Goal: Task Accomplishment & Management: Use online tool/utility

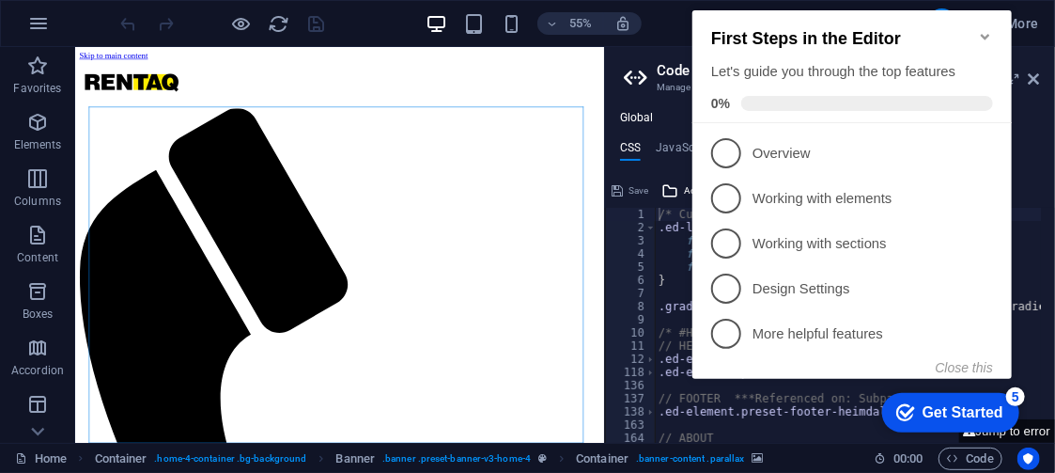
click at [984, 29] on icon "Minimize checklist" at bounding box center [984, 36] width 15 height 15
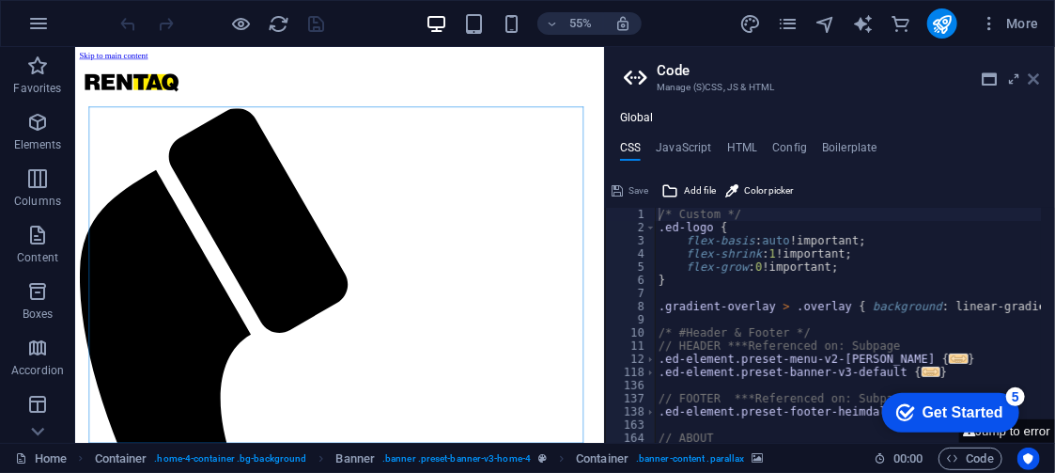
click at [1039, 80] on icon at bounding box center [1034, 78] width 11 height 15
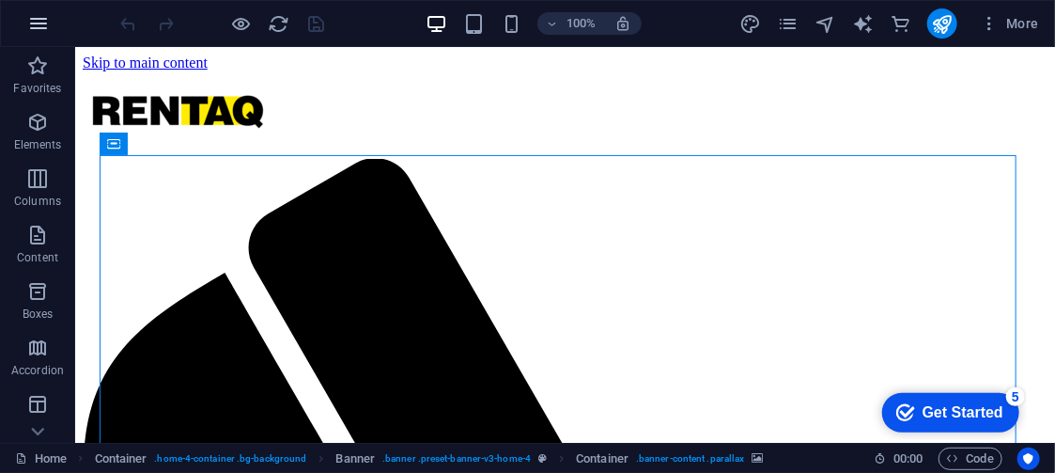
click at [32, 12] on icon "button" at bounding box center [38, 23] width 23 height 23
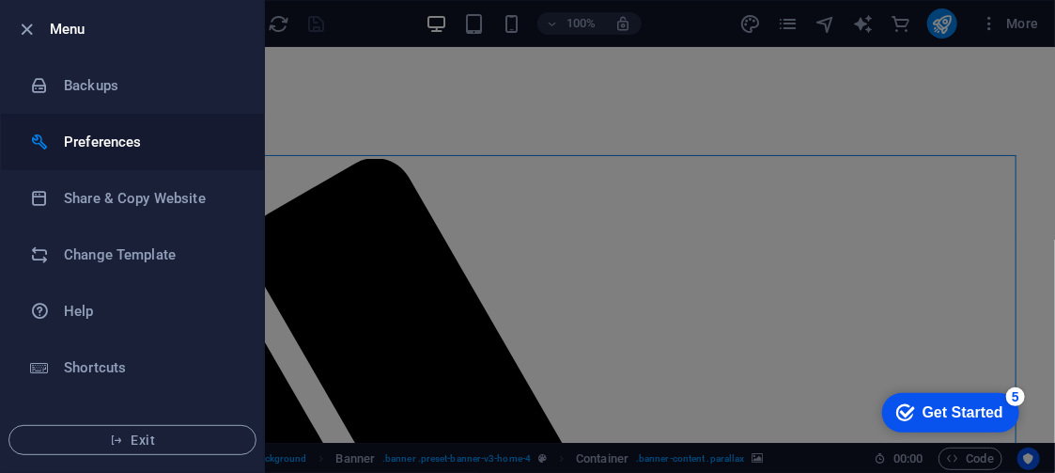
click at [126, 128] on li "Preferences" at bounding box center [132, 142] width 263 height 56
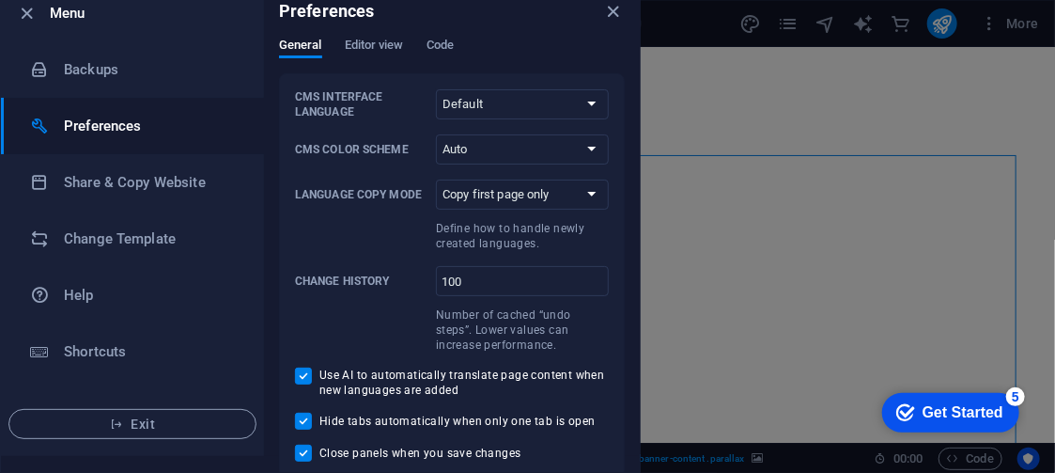
scroll to position [20, 0]
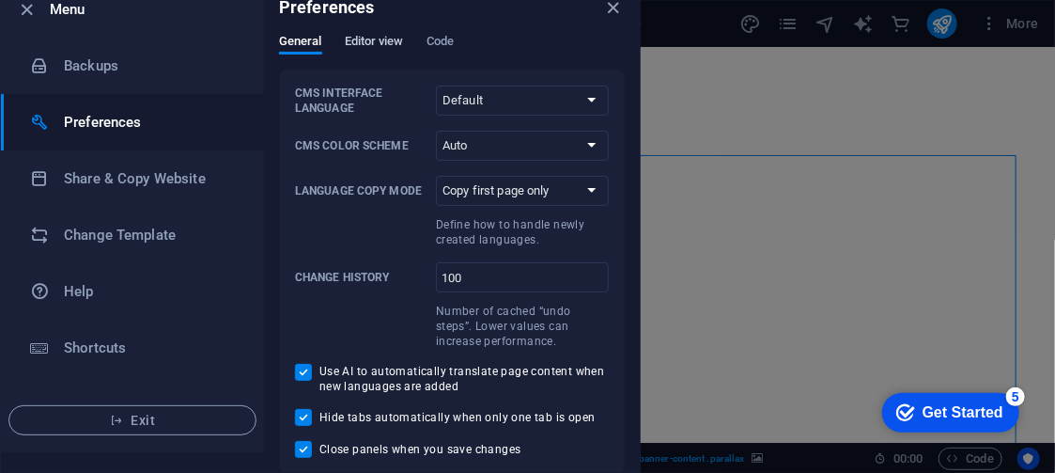
click at [391, 40] on span "Editor view" at bounding box center [374, 43] width 59 height 26
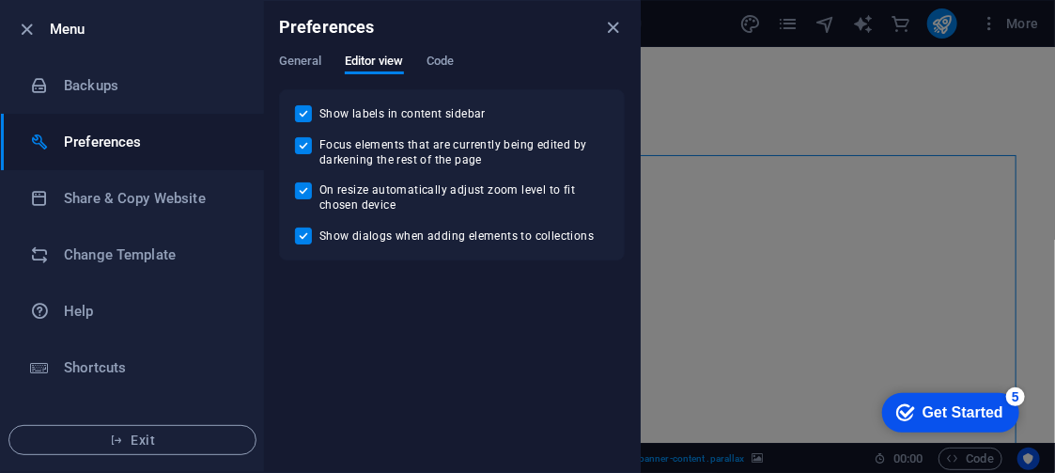
scroll to position [0, 0]
click at [439, 58] on span "Code" at bounding box center [440, 63] width 27 height 26
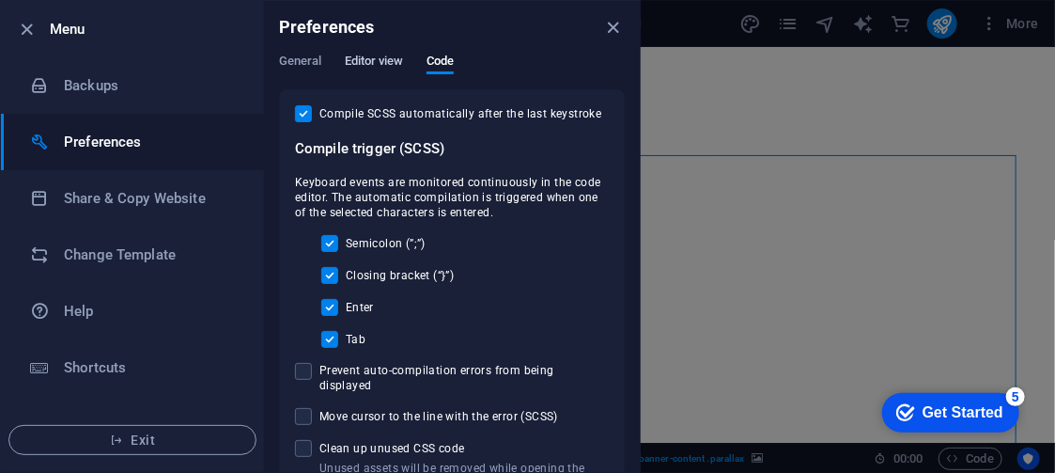
click at [370, 53] on span "Editor view" at bounding box center [374, 63] width 59 height 26
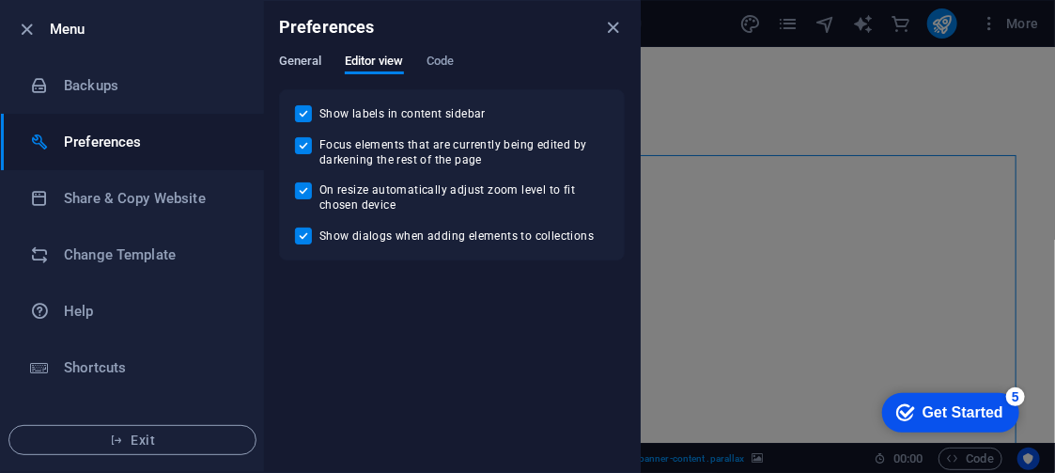
click at [293, 59] on span "General" at bounding box center [300, 63] width 43 height 26
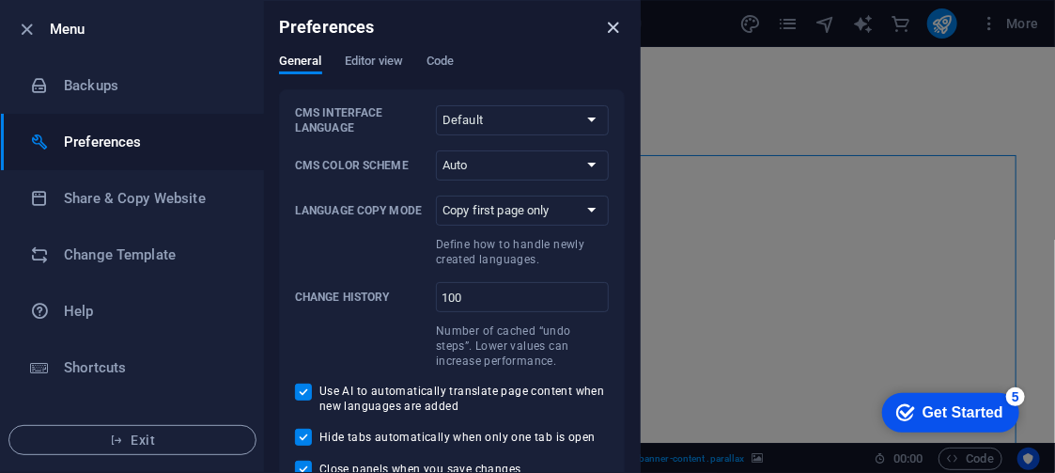
click at [614, 25] on icon "close" at bounding box center [614, 28] width 22 height 22
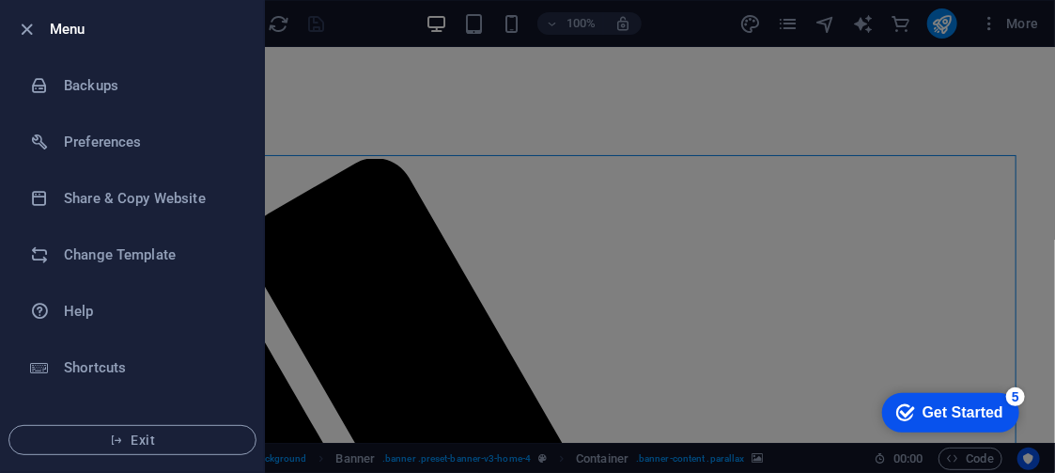
drag, startPoint x: 1048, startPoint y: 71, endPoint x: 946, endPoint y: 80, distance: 101.8
click at [1054, 108] on div at bounding box center [527, 236] width 1055 height 473
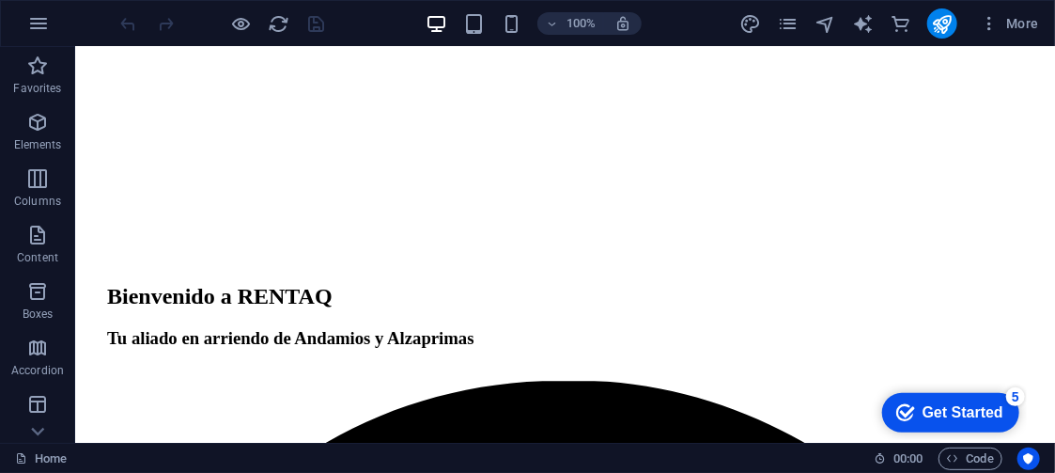
scroll to position [1752, 0]
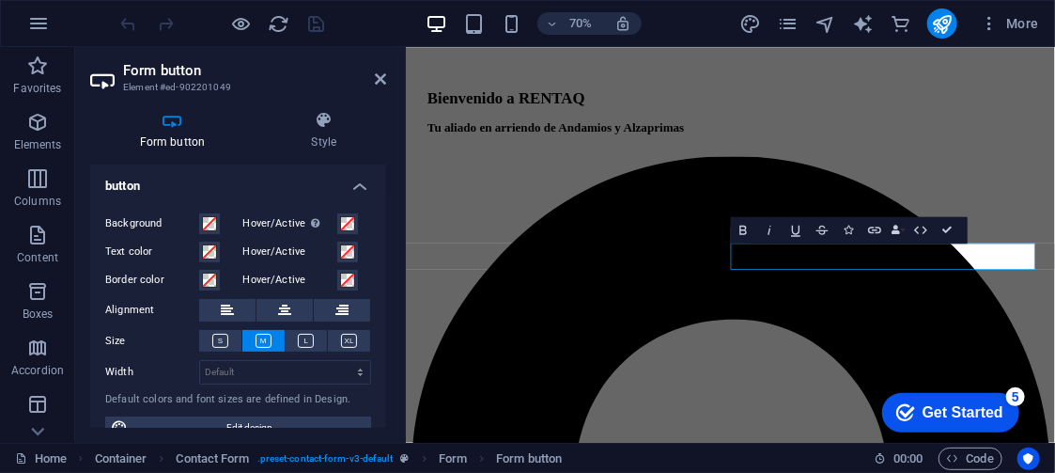
scroll to position [148, 0]
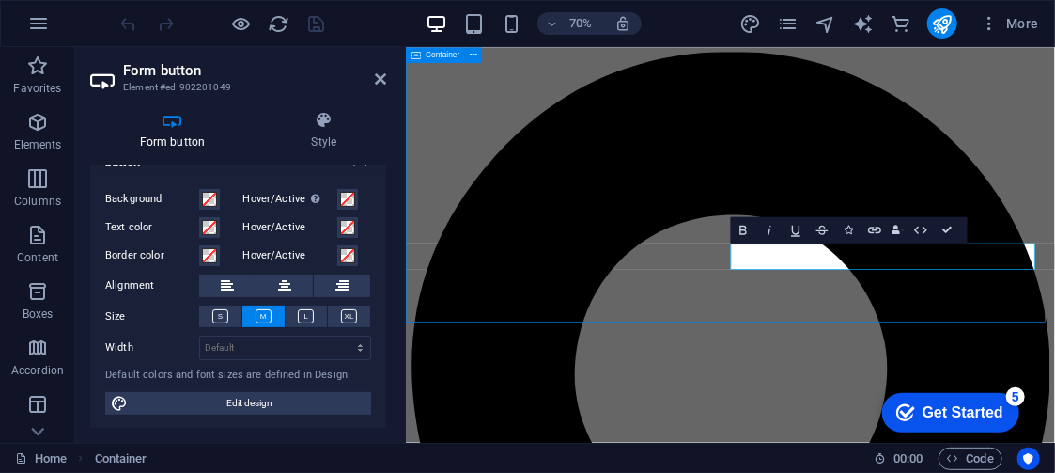
scroll to position [1752, 0]
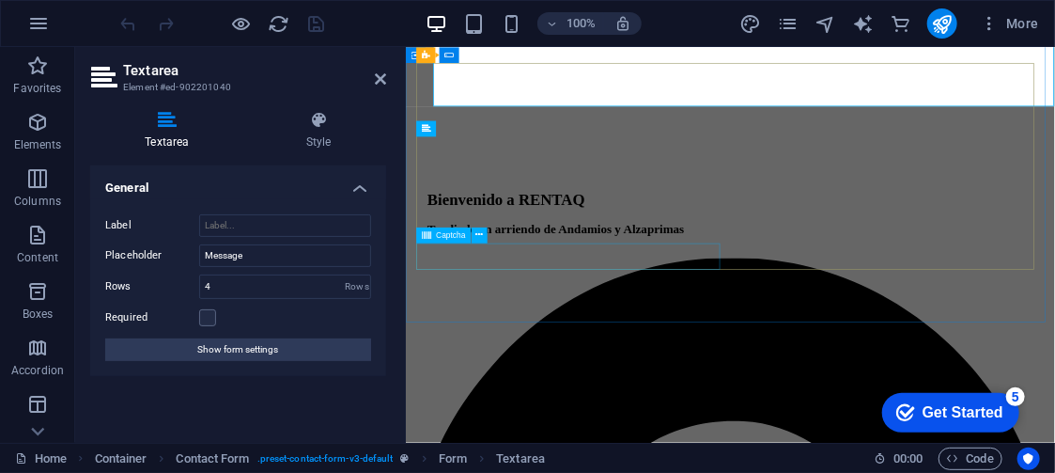
scroll to position [1897, 0]
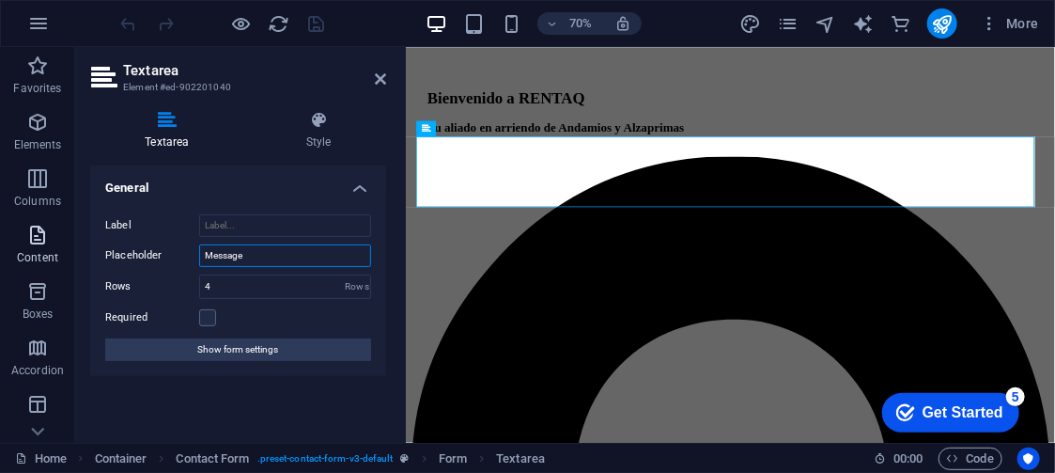
drag, startPoint x: 268, startPoint y: 255, endPoint x: 46, endPoint y: 226, distance: 223.7
click at [46, 226] on section "Favorites Elements Columns Content Boxes Accordion Tables Features Images Slide…" at bounding box center [527, 245] width 1055 height 396
type input "Mensaje"
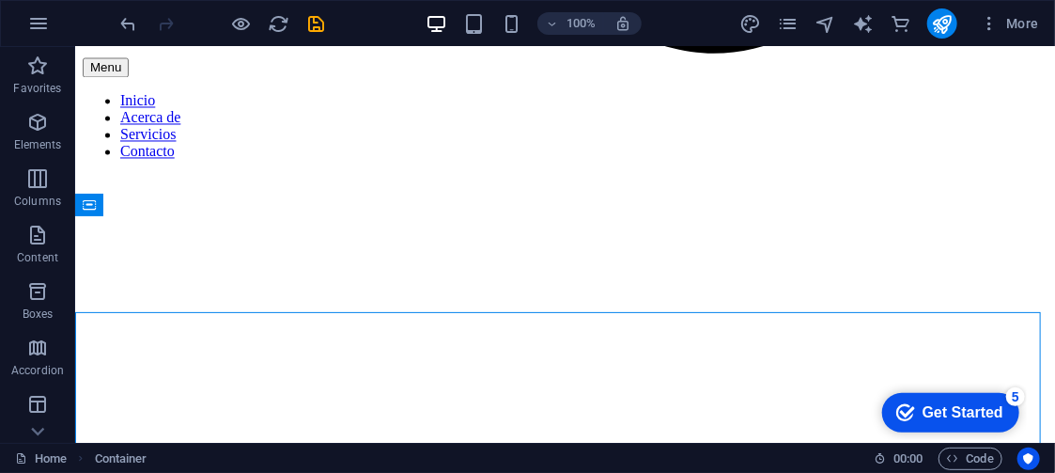
scroll to position [1649, 0]
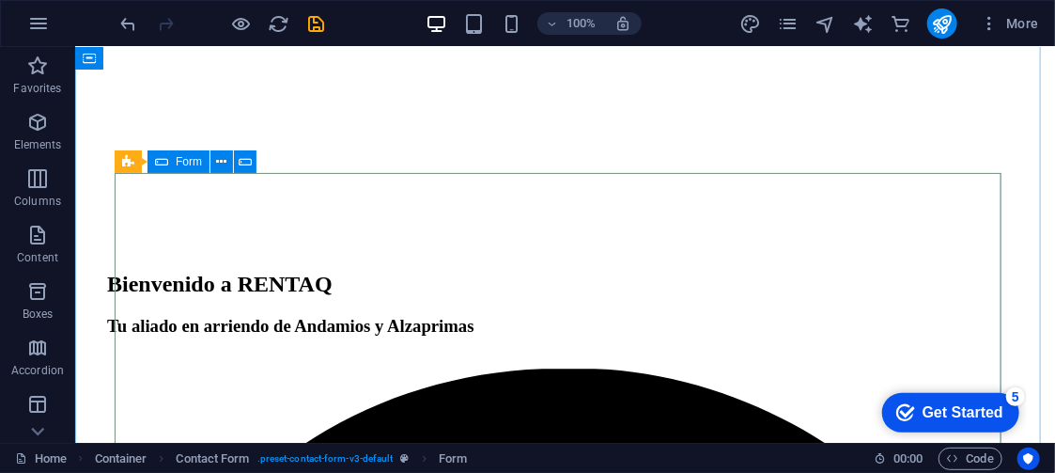
click at [169, 168] on div "Form" at bounding box center [179, 161] width 62 height 23
click at [221, 163] on icon at bounding box center [222, 162] width 10 height 20
click at [176, 161] on span "Form" at bounding box center [189, 161] width 26 height 11
click at [189, 164] on span "Form" at bounding box center [189, 161] width 26 height 11
click at [150, 163] on span "Contact Form" at bounding box center [176, 161] width 69 height 11
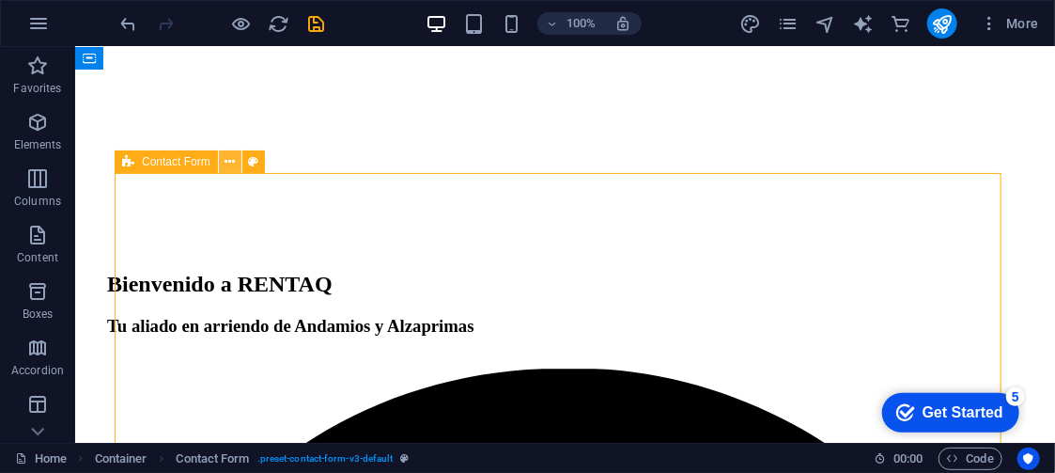
click at [230, 163] on icon at bounding box center [230, 162] width 10 height 20
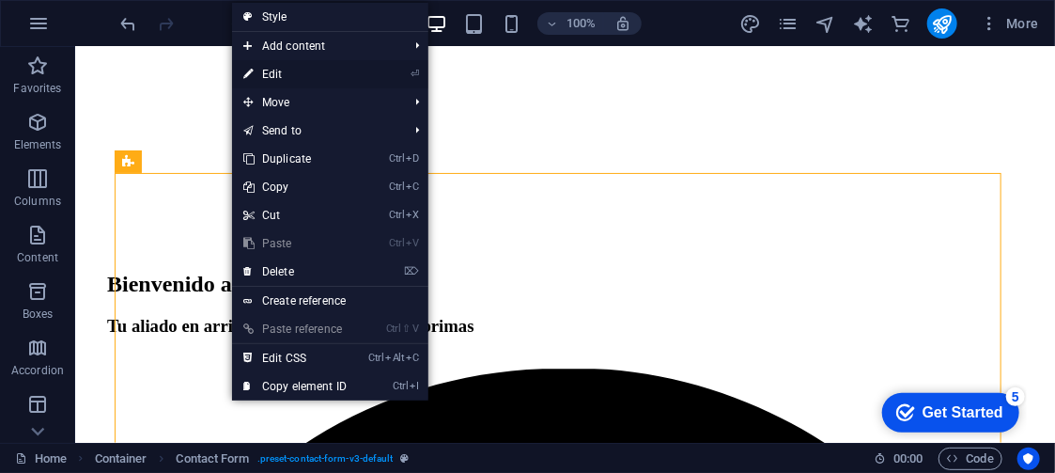
click at [274, 69] on link "⏎ Edit" at bounding box center [295, 74] width 126 height 28
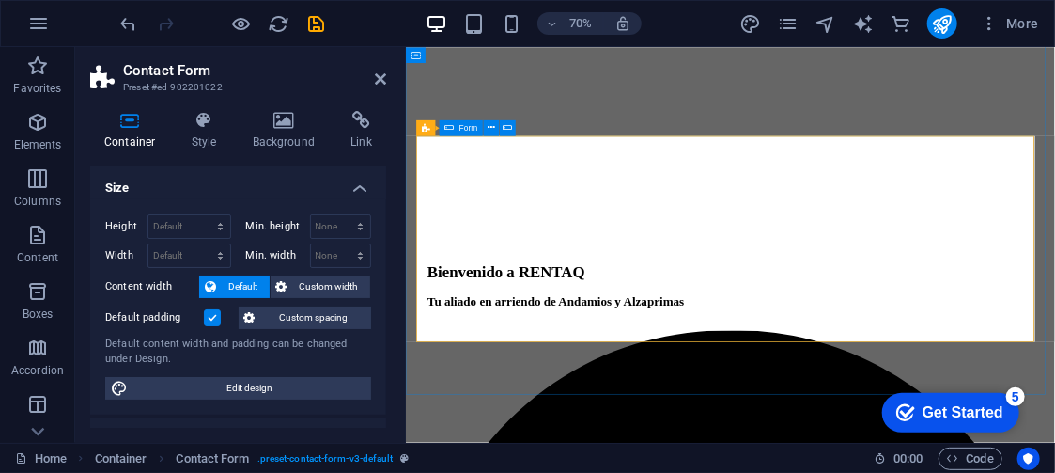
scroll to position [1793, 0]
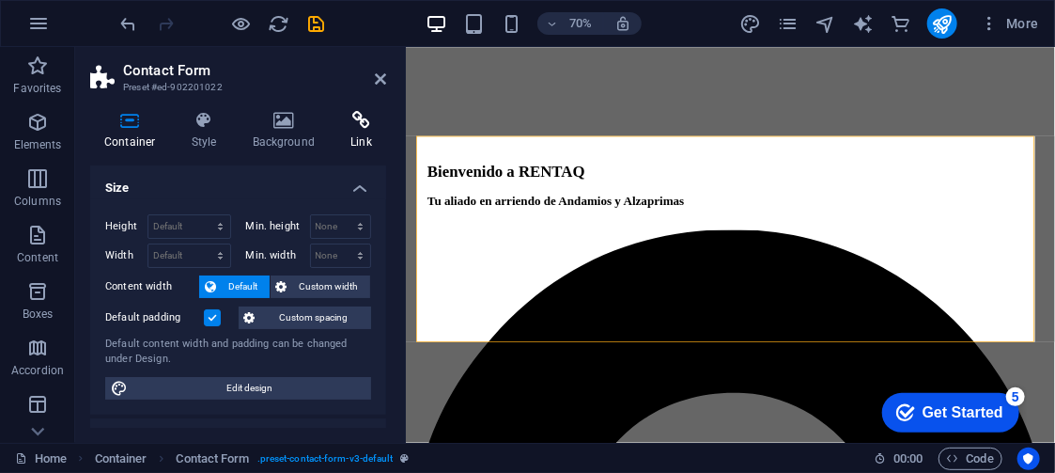
click at [368, 132] on h4 "Link" at bounding box center [361, 130] width 50 height 39
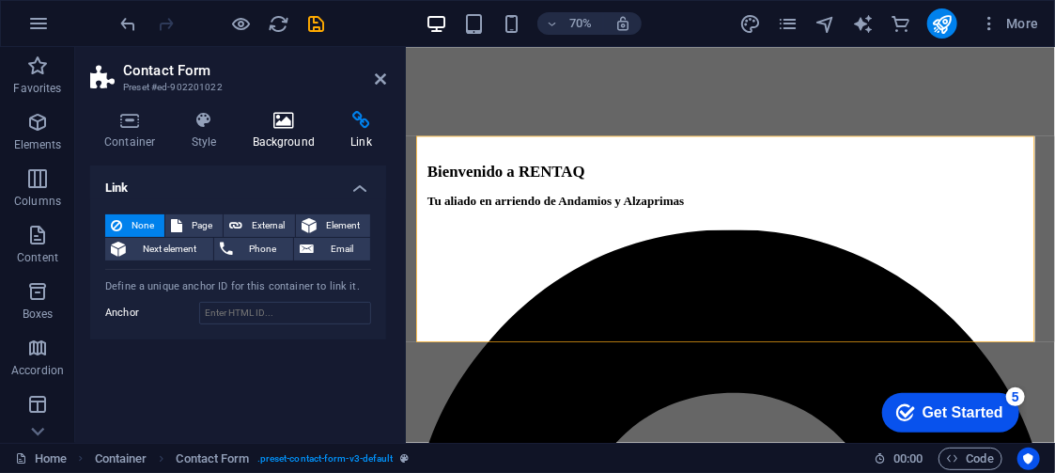
click at [306, 119] on icon at bounding box center [284, 120] width 91 height 19
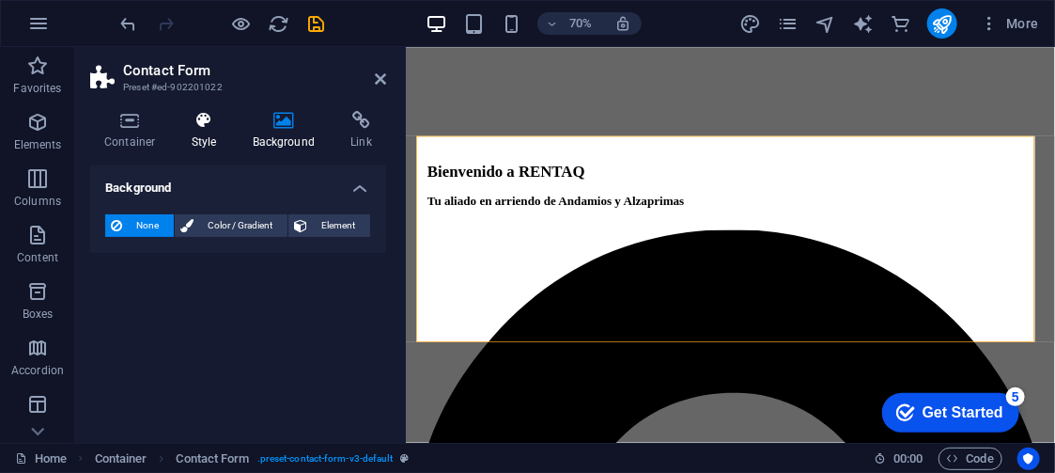
click at [198, 131] on h4 "Style" at bounding box center [208, 130] width 61 height 39
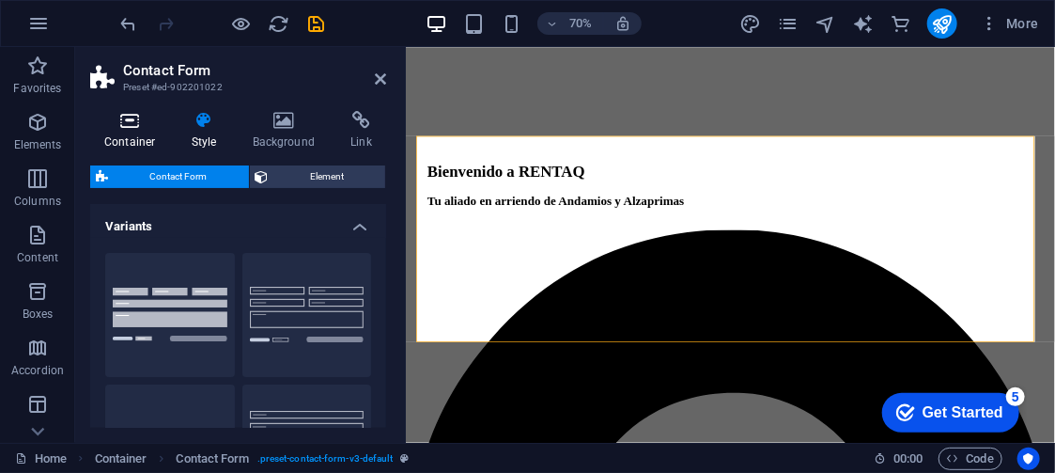
click at [121, 124] on icon at bounding box center [130, 120] width 80 height 19
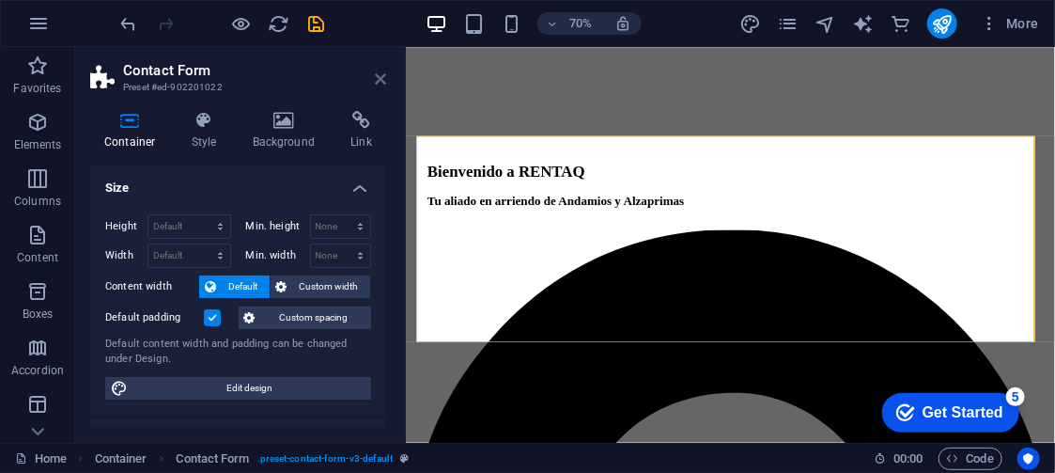
click at [384, 79] on icon at bounding box center [380, 78] width 11 height 15
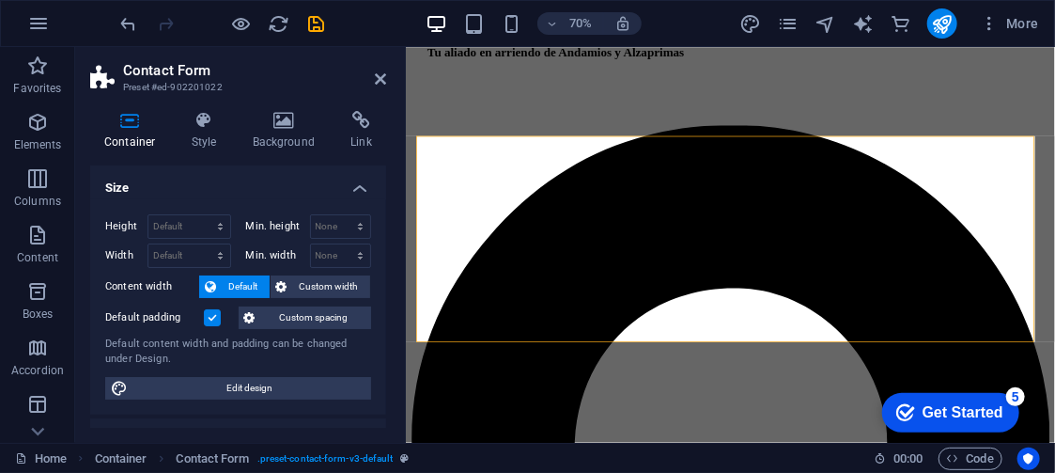
scroll to position [1649, 0]
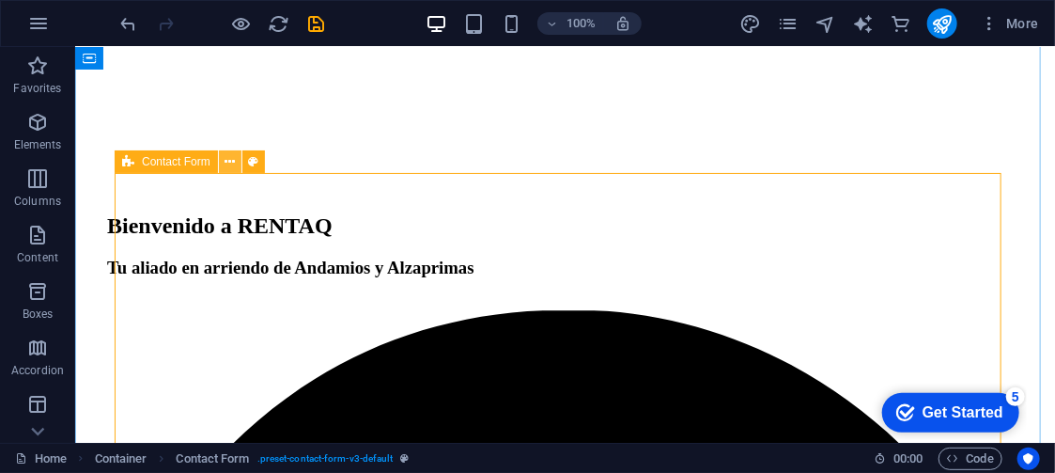
click at [230, 164] on icon at bounding box center [230, 162] width 10 height 20
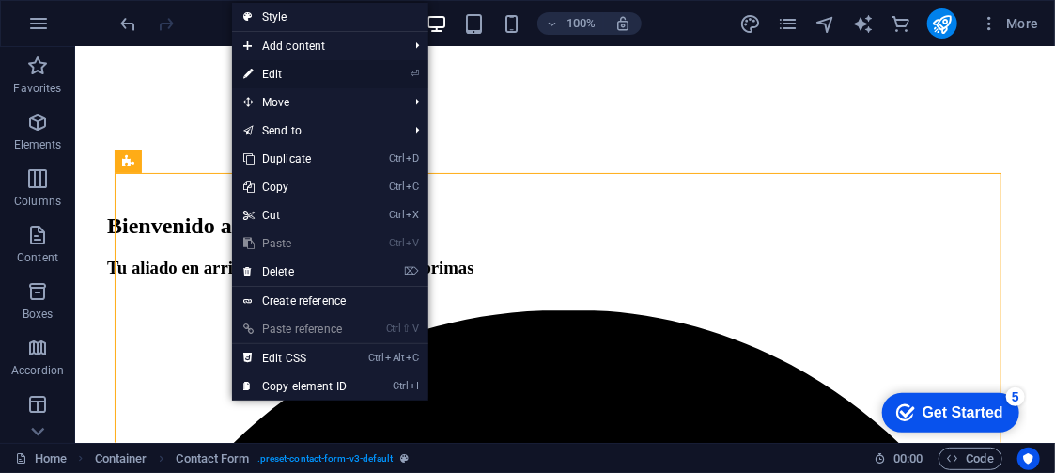
click at [273, 68] on link "⏎ Edit" at bounding box center [295, 74] width 126 height 28
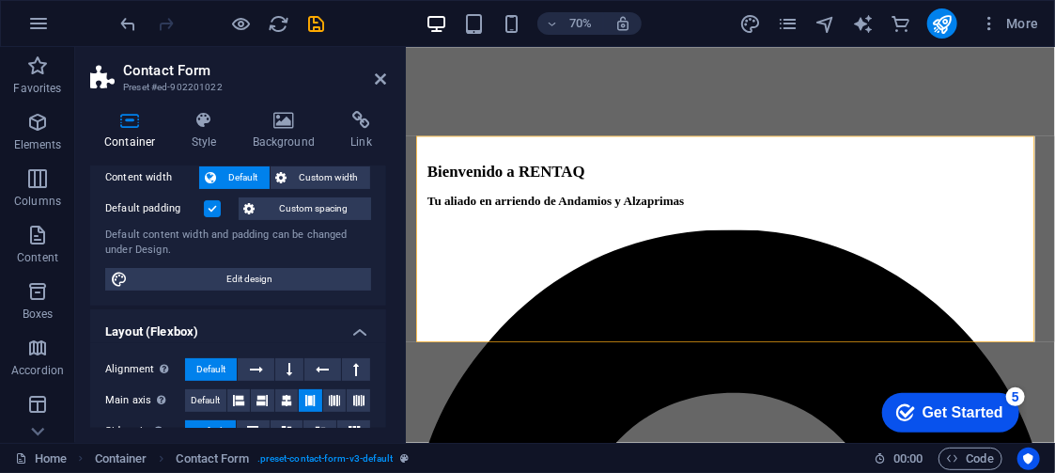
scroll to position [0, 0]
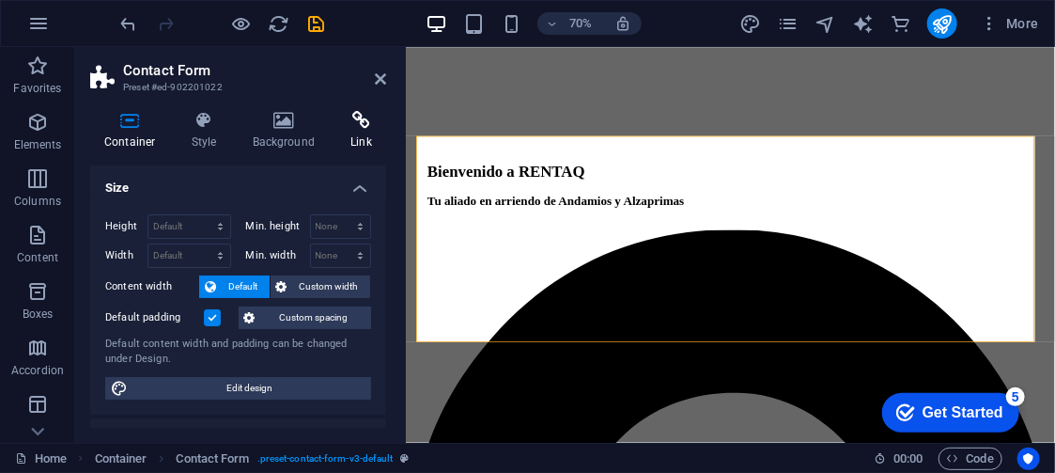
click at [353, 115] on icon at bounding box center [361, 120] width 50 height 19
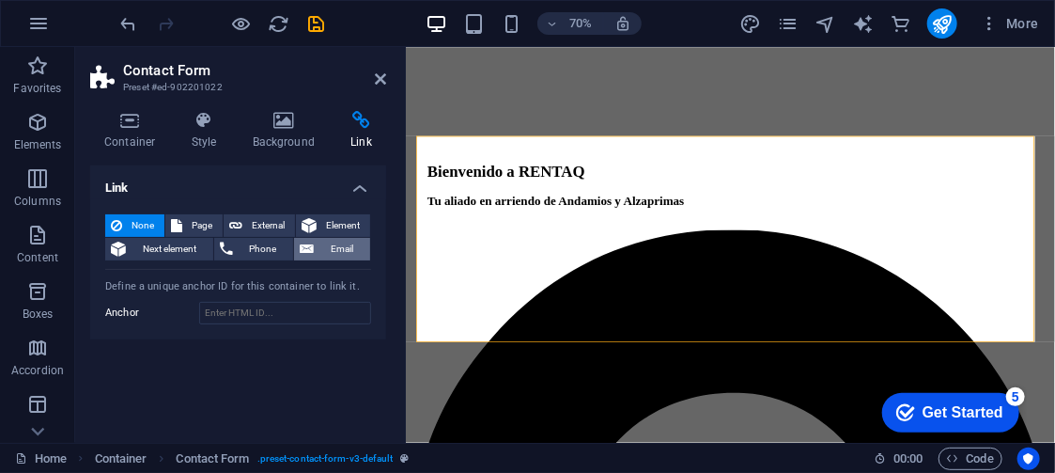
click at [346, 243] on span "Email" at bounding box center [341, 249] width 45 height 23
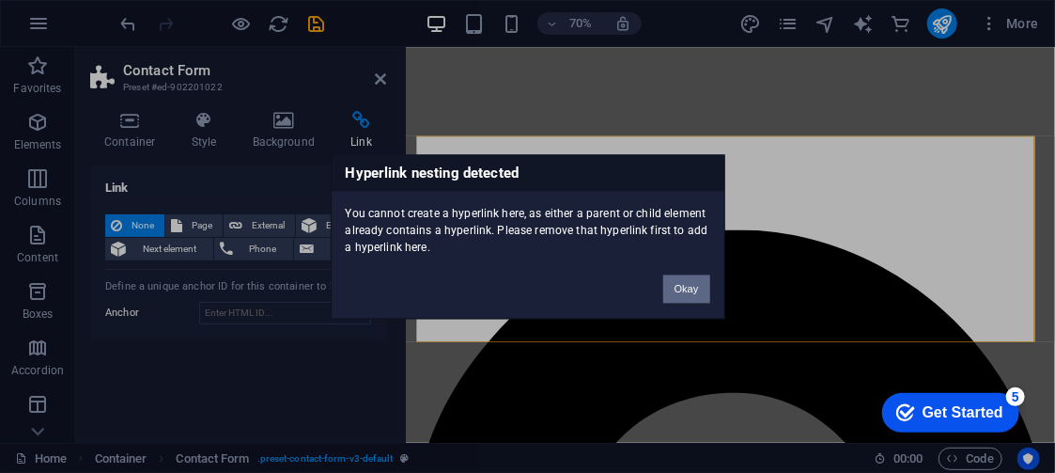
click at [689, 290] on button "Okay" at bounding box center [686, 288] width 47 height 28
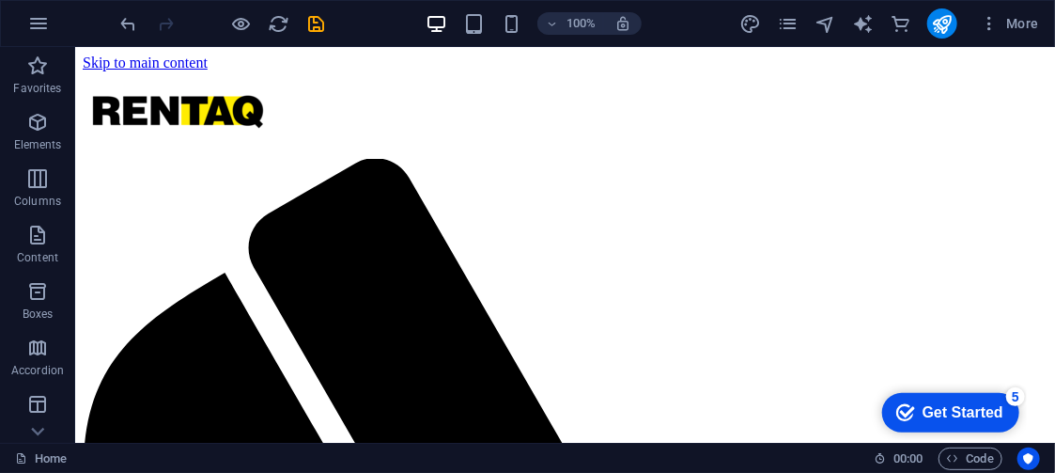
click at [802, 20] on div "More" at bounding box center [893, 23] width 307 height 30
click at [32, 23] on icon "button" at bounding box center [38, 23] width 23 height 23
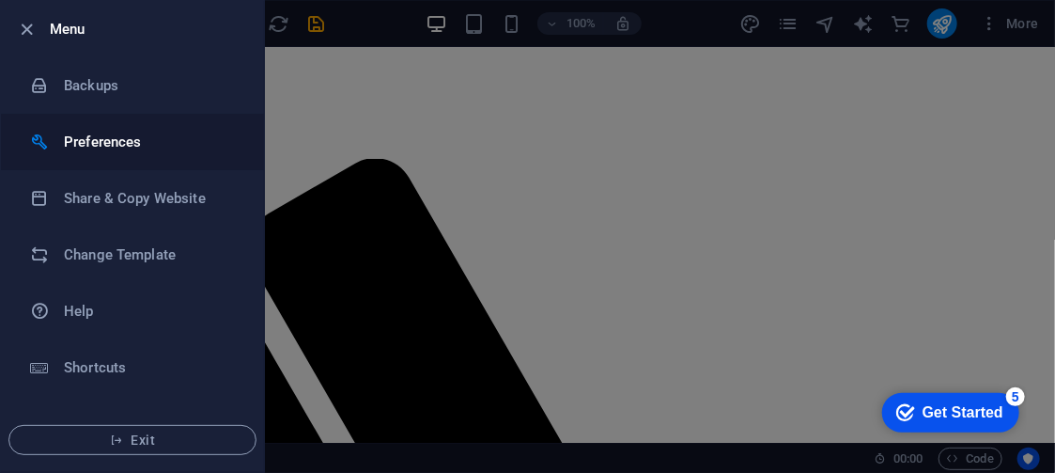
click at [116, 138] on h6 "Preferences" at bounding box center [151, 142] width 174 height 23
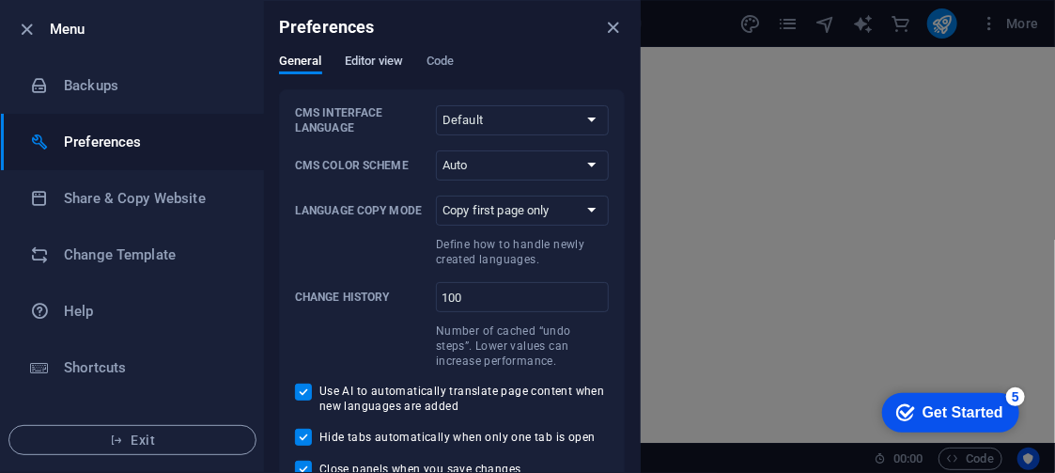
click at [382, 61] on span "Editor view" at bounding box center [374, 63] width 59 height 26
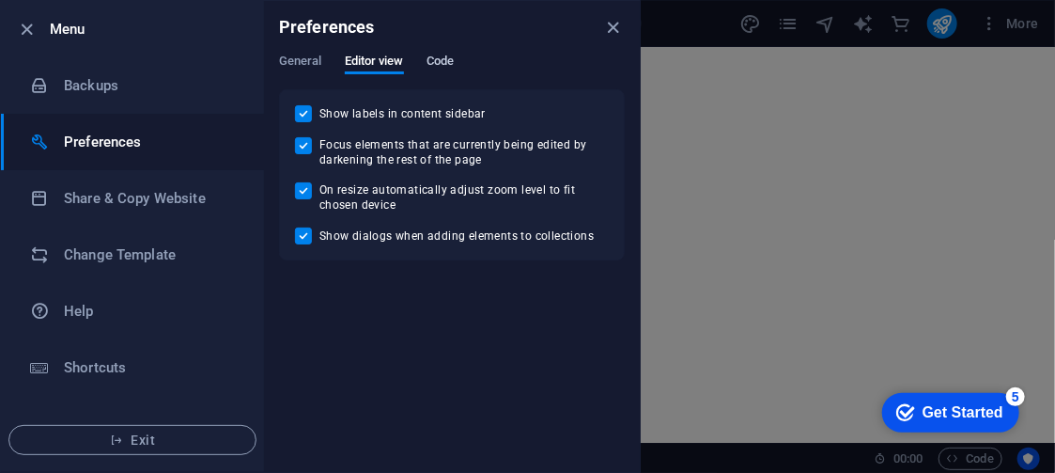
click at [454, 61] on span "Code" at bounding box center [440, 63] width 27 height 26
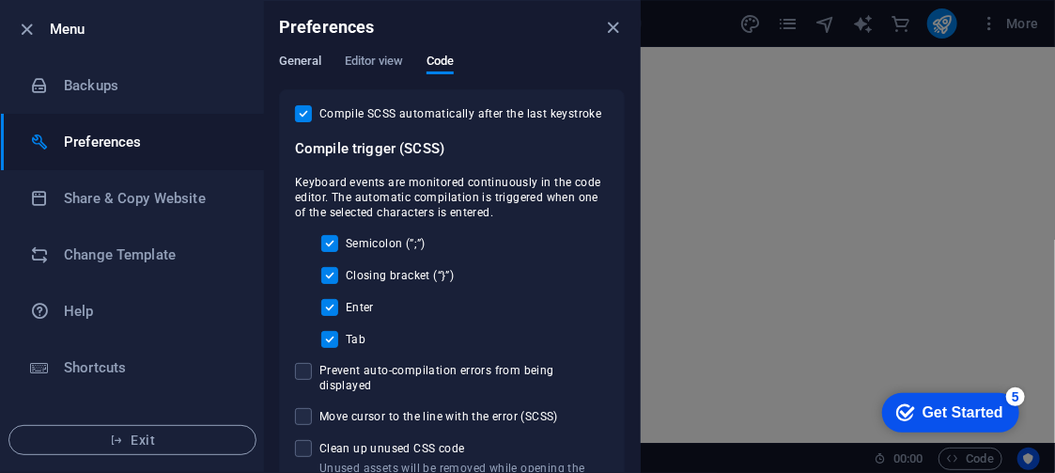
click at [303, 61] on span "General" at bounding box center [300, 63] width 43 height 26
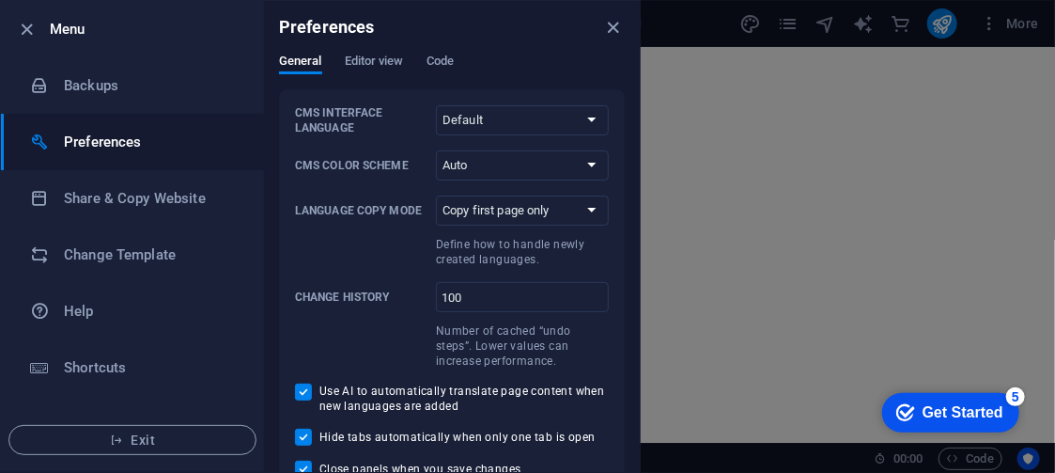
scroll to position [20, 0]
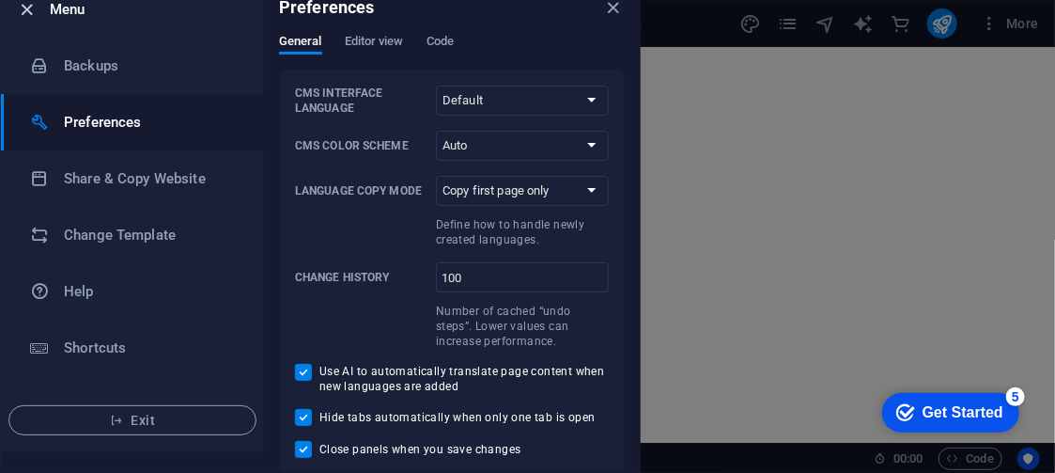
click at [23, 9] on icon "button" at bounding box center [28, 10] width 22 height 22
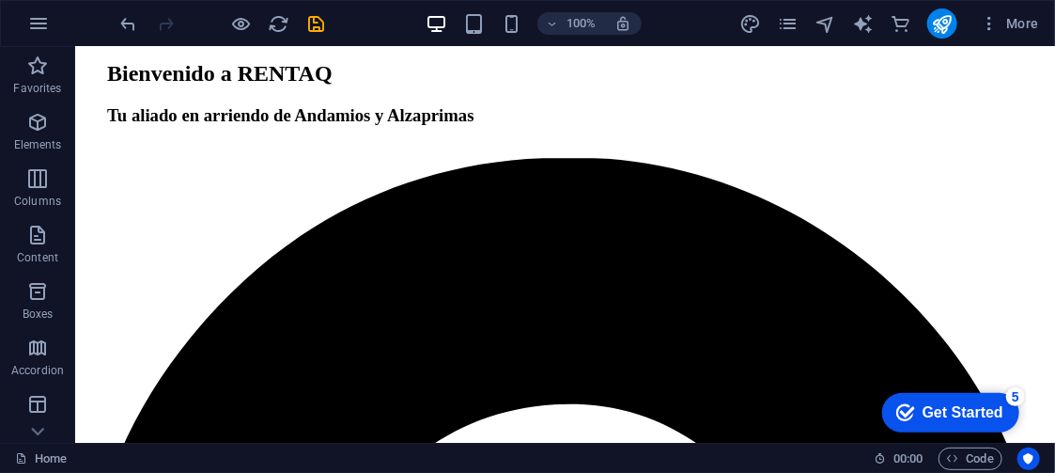
scroll to position [1620, 0]
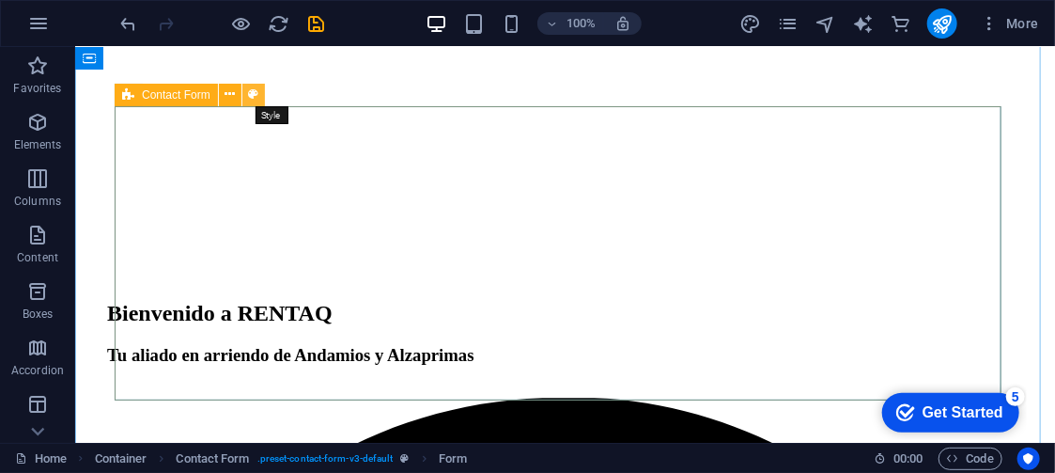
click at [256, 96] on icon at bounding box center [253, 95] width 10 height 20
select select "rem"
select select "preset-contact-form-v3-default"
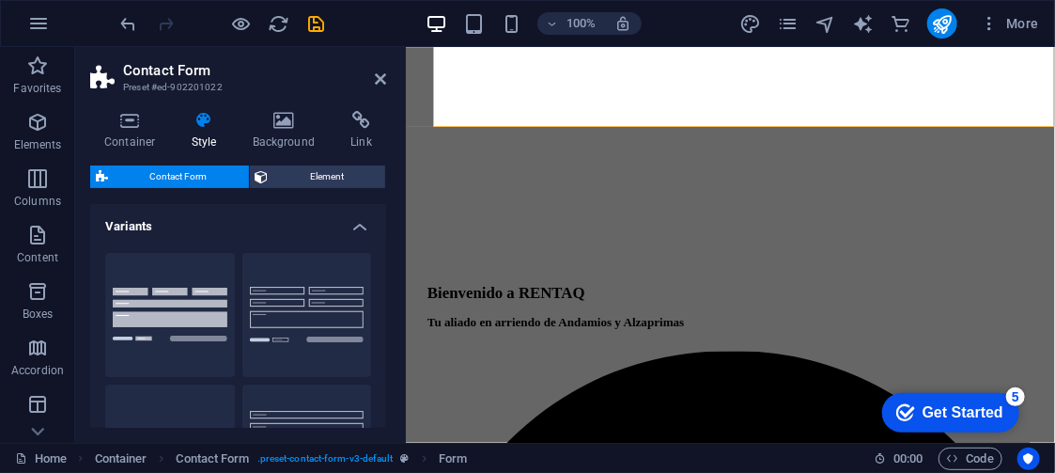
scroll to position [1861, 0]
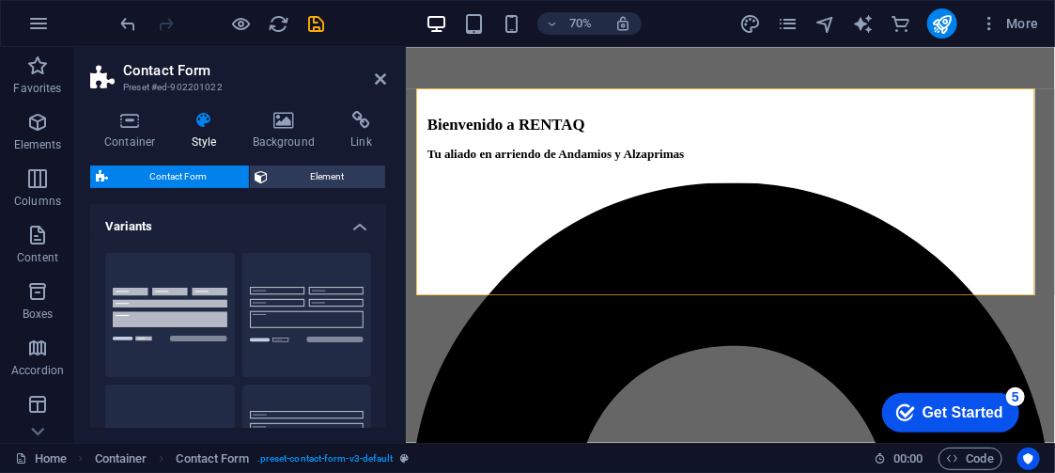
drag, startPoint x: 386, startPoint y: 223, endPoint x: 380, endPoint y: 317, distance: 94.2
click at [382, 353] on div "Container Style Background Link Size Height Default px rem % vh vw Min. height …" at bounding box center [238, 269] width 326 height 347
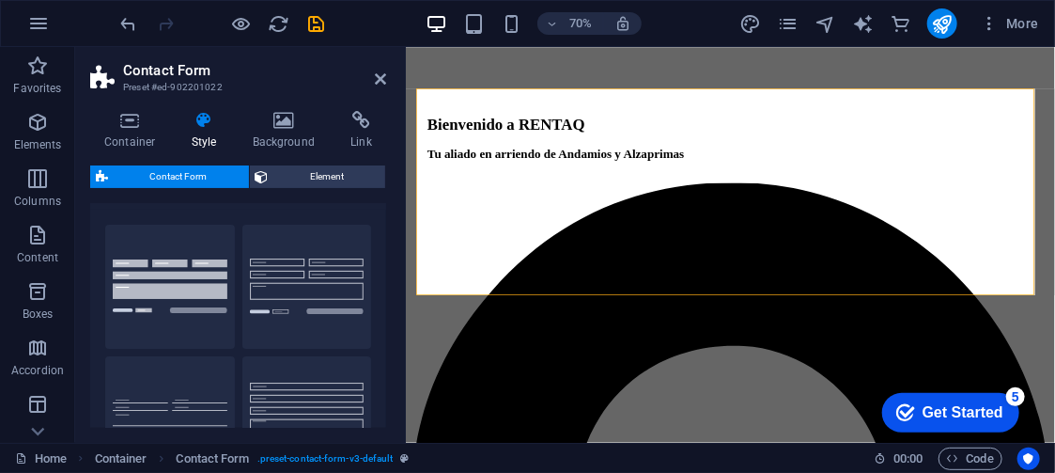
scroll to position [0, 0]
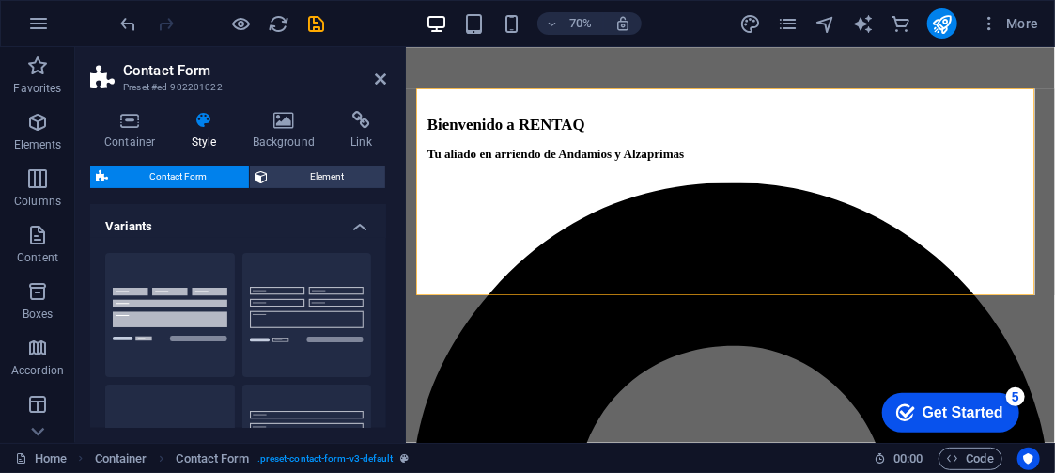
drag, startPoint x: 384, startPoint y: 237, endPoint x: 1, endPoint y: 160, distance: 391.0
click at [367, 126] on icon at bounding box center [361, 120] width 50 height 19
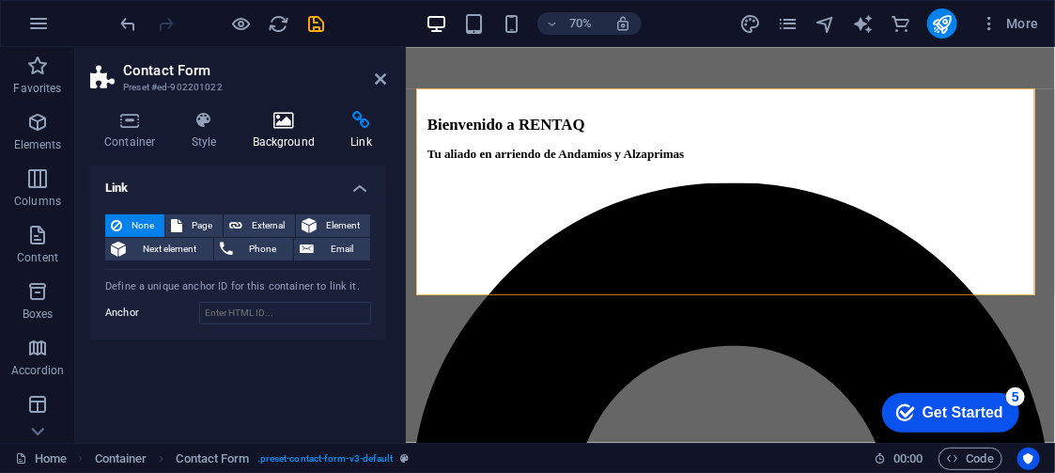
click at [274, 122] on icon at bounding box center [284, 120] width 91 height 19
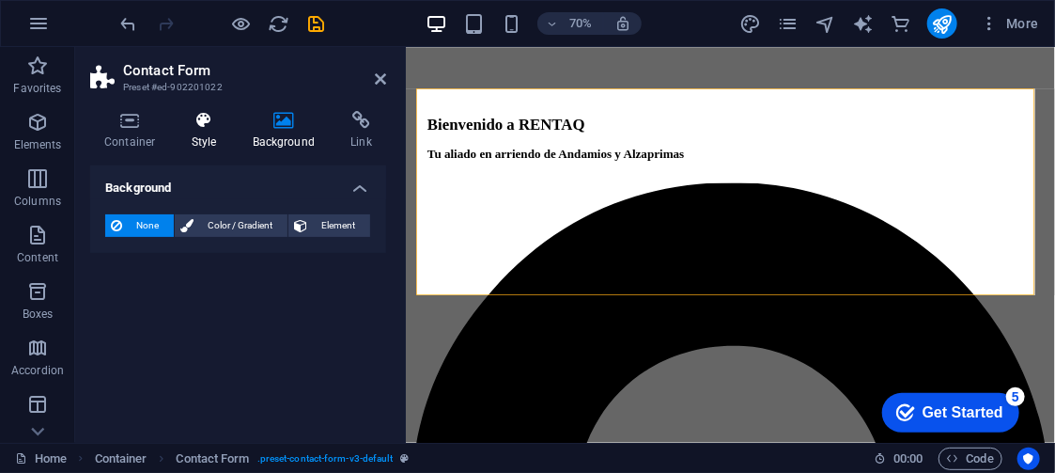
click at [202, 126] on icon at bounding box center [205, 120] width 54 height 19
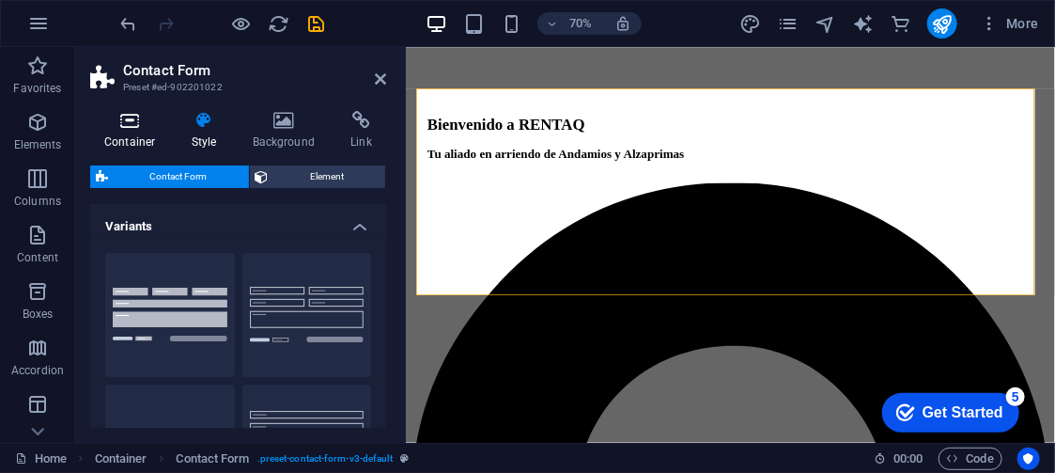
click at [140, 124] on icon at bounding box center [130, 120] width 80 height 19
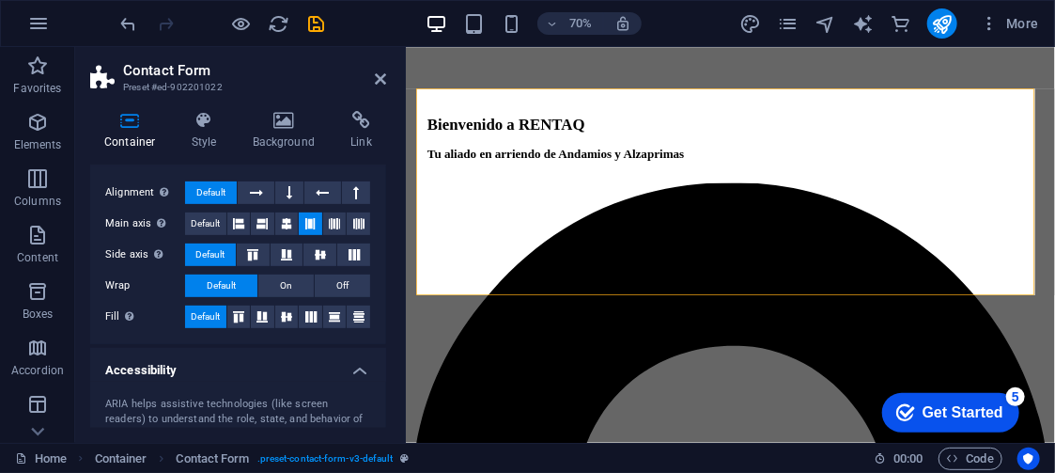
scroll to position [463, 0]
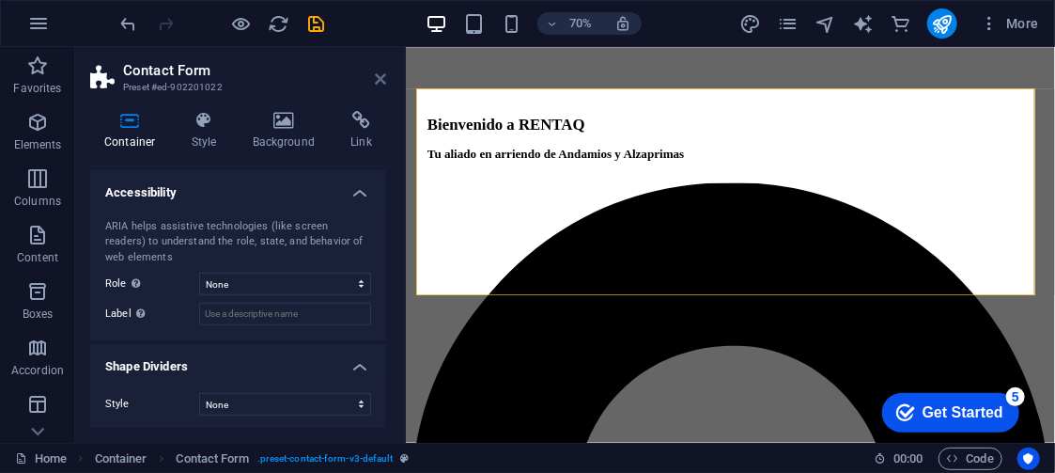
click at [381, 78] on icon at bounding box center [380, 78] width 11 height 15
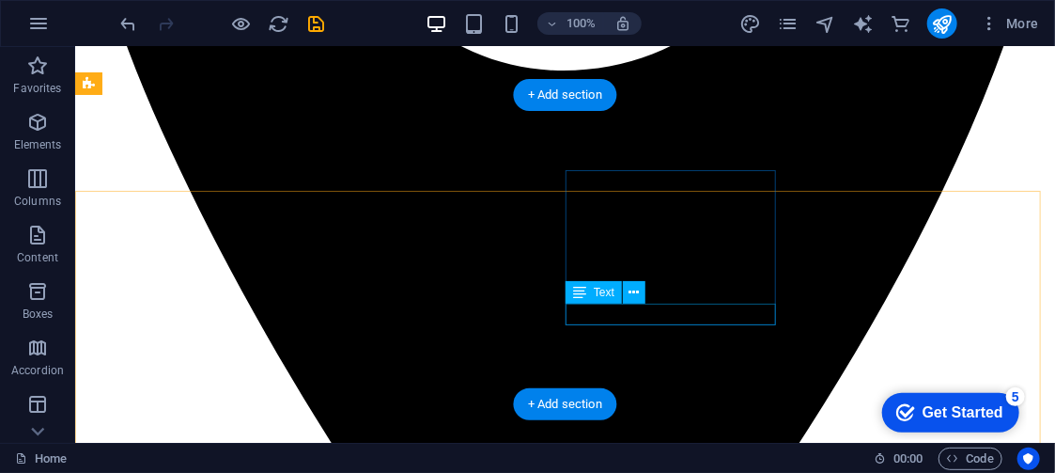
scroll to position [2774, 0]
